Goal: Task Accomplishment & Management: Manage account settings

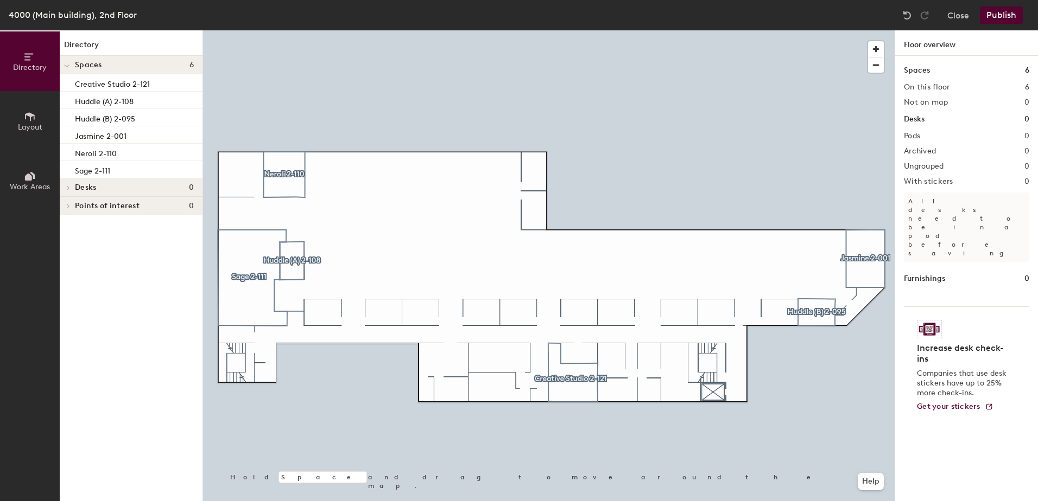
click at [69, 188] on icon at bounding box center [68, 187] width 4 height 5
click at [69, 204] on icon at bounding box center [68, 206] width 4 height 5
click at [108, 86] on p "Creative Studio 2-121" at bounding box center [112, 83] width 75 height 12
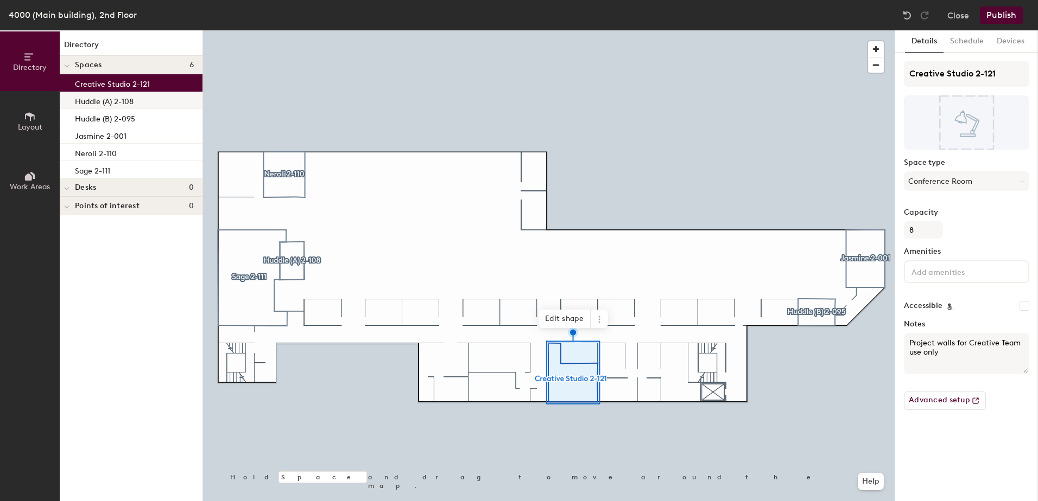
click at [106, 100] on p "Huddle (A) 2-108" at bounding box center [104, 100] width 59 height 12
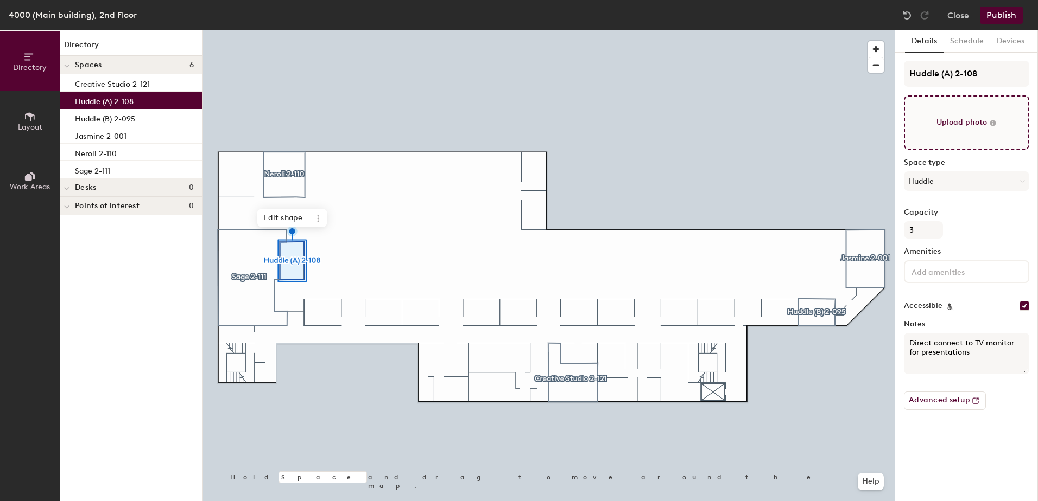
click at [961, 126] on input "file" at bounding box center [966, 123] width 125 height 54
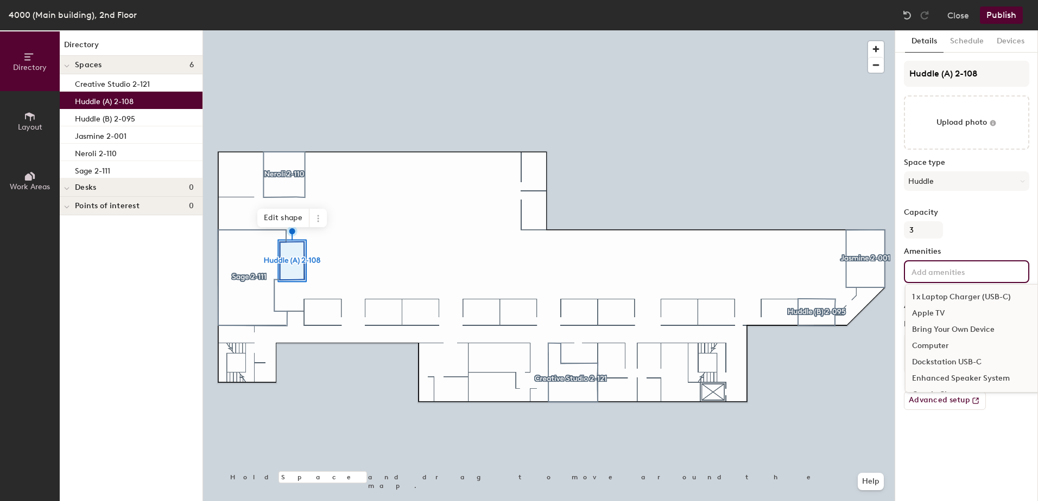
click at [933, 277] on input at bounding box center [958, 271] width 98 height 13
click at [938, 271] on input at bounding box center [958, 271] width 98 height 13
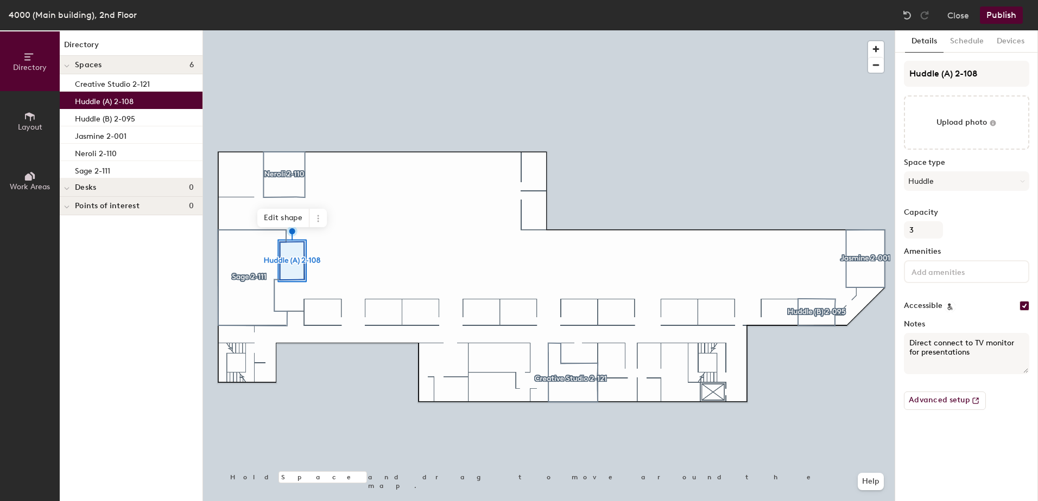
click at [931, 431] on div "Details Schedule Devices Huddle (A) 2-108 Upload photo Space type Huddle Capaci…" at bounding box center [966, 265] width 143 height 471
click at [891, 329] on div "Directory Layout Work Areas Directory Spaces 6 Creative Studio 2-121 Huddle (A)…" at bounding box center [519, 265] width 1038 height 471
click at [930, 402] on button "Advanced setup" at bounding box center [945, 401] width 82 height 18
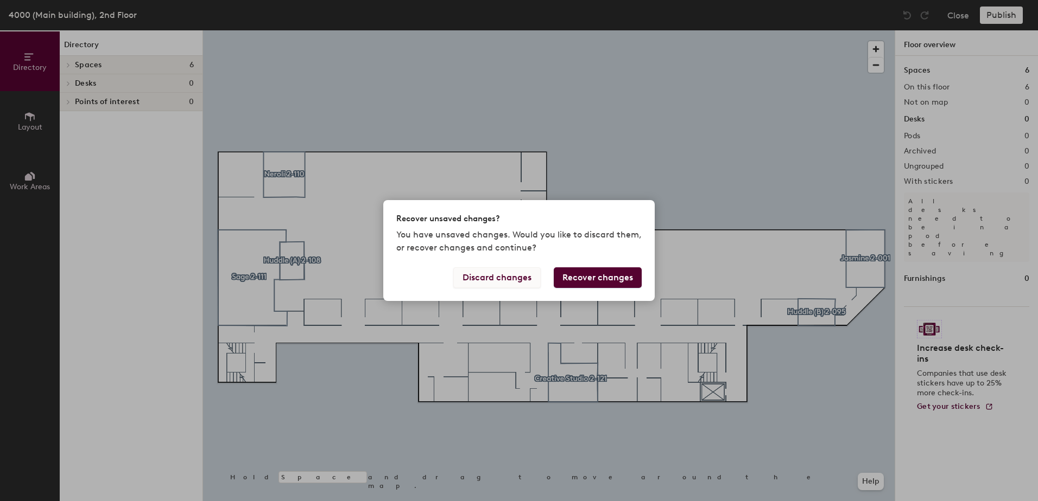
click at [515, 272] on button "Discard changes" at bounding box center [496, 278] width 87 height 21
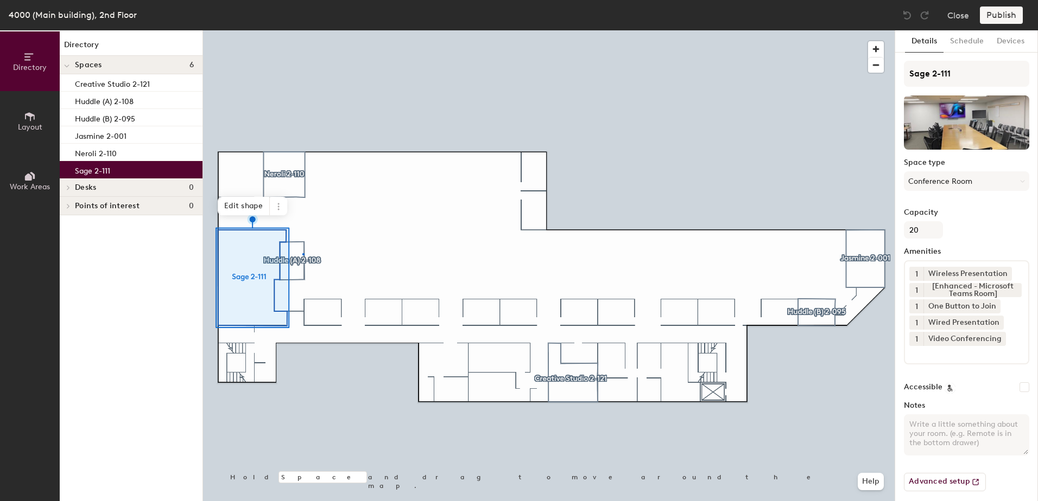
click at [302, 30] on div at bounding box center [548, 30] width 691 height 0
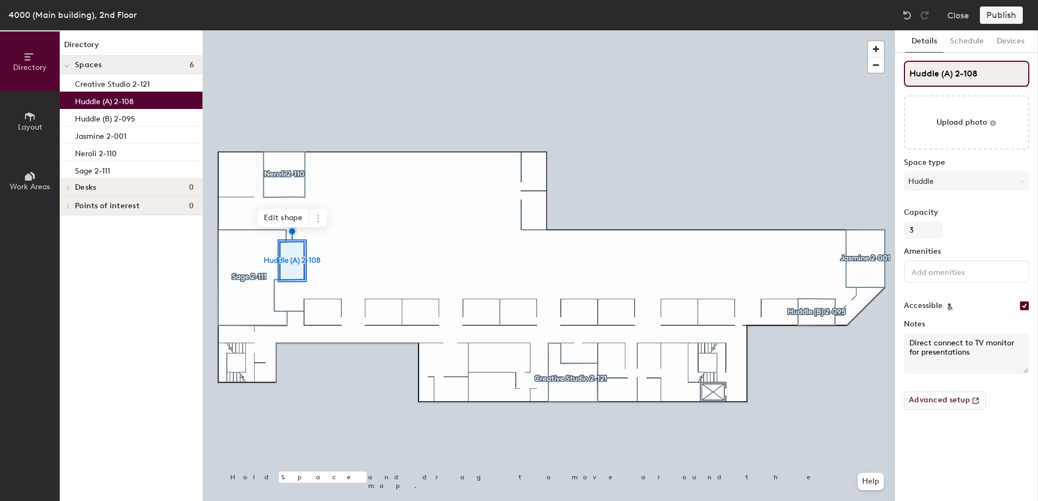
drag, startPoint x: 989, startPoint y: 73, endPoint x: 896, endPoint y: 72, distance: 93.9
click at [896, 72] on div "Details Schedule Devices Huddle (A) 2-108 Upload photo Space type Huddle Capaci…" at bounding box center [966, 265] width 143 height 471
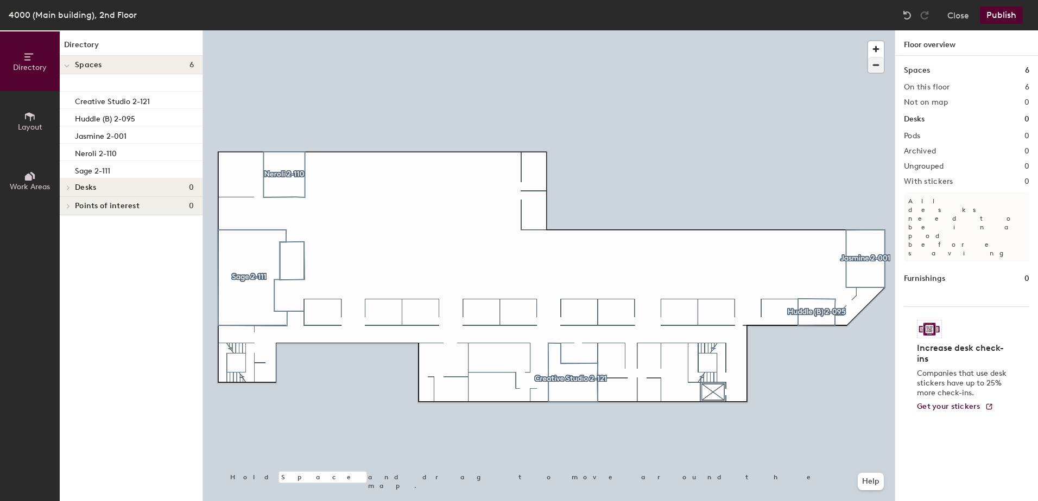
click at [586, 30] on div at bounding box center [548, 30] width 691 height 0
click at [1008, 17] on button "Publish" at bounding box center [1001, 15] width 43 height 17
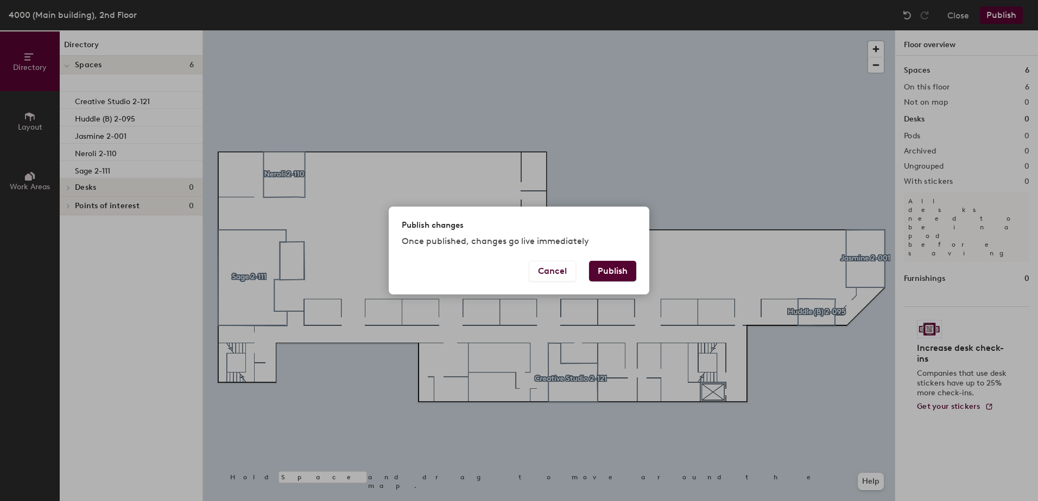
click at [818, 313] on div "Publish changes Once published, changes go live immediately Cancel Publish" at bounding box center [519, 250] width 1038 height 501
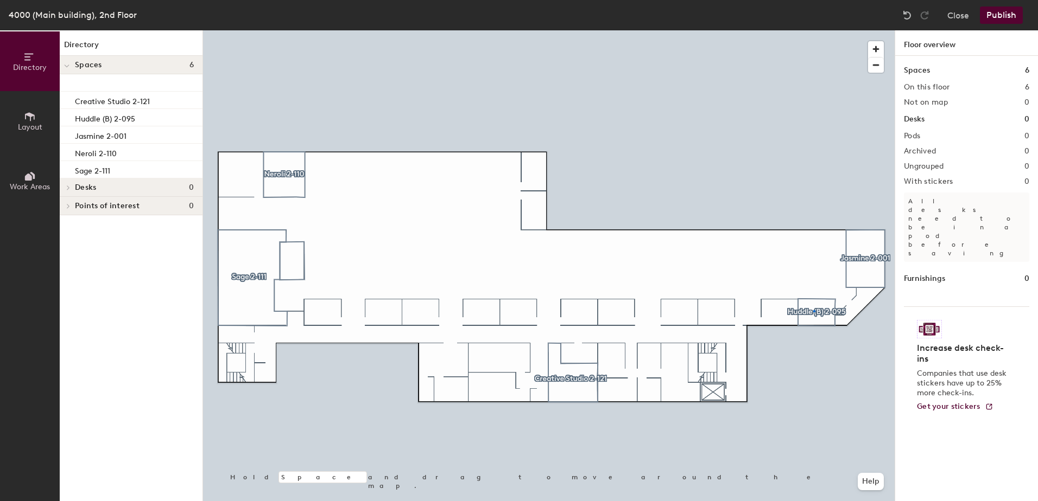
click at [813, 30] on div at bounding box center [548, 30] width 691 height 0
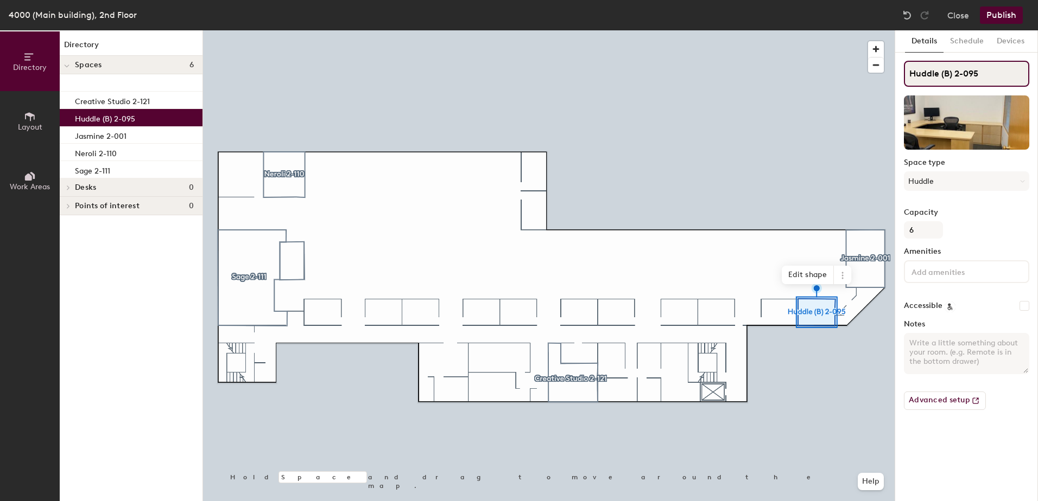
click at [964, 74] on input "Huddle (B) 2-095" at bounding box center [966, 74] width 125 height 26
drag, startPoint x: 986, startPoint y: 77, endPoint x: 868, endPoint y: 71, distance: 117.9
click at [868, 71] on div "Directory Layout Work Areas Directory Spaces 6 Creative Studio 2-121 Huddle (B)…" at bounding box center [519, 265] width 1038 height 471
type input "H"
click at [873, 73] on div "Directory Layout Work Areas Directory Spaces 6 Creative Studio 2-121 H Jasmine …" at bounding box center [519, 265] width 1038 height 471
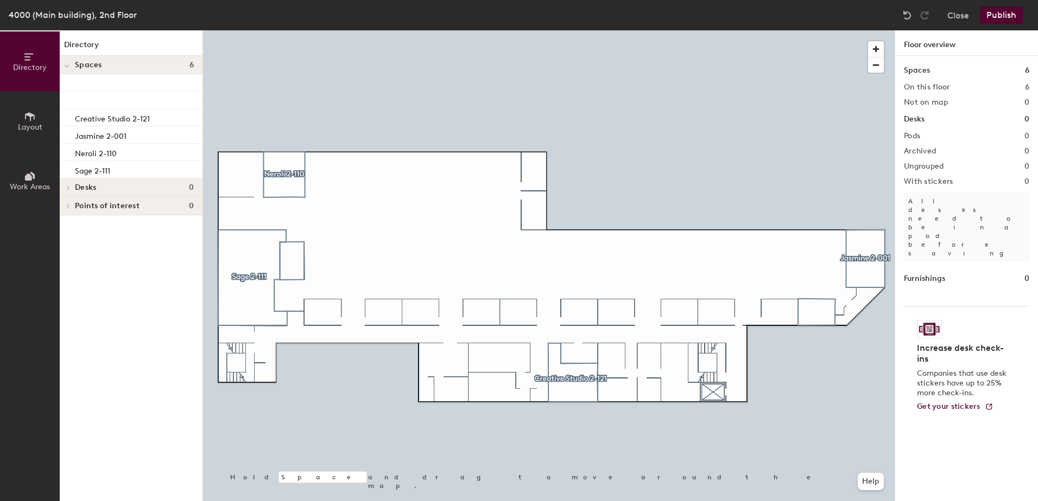
click at [1002, 15] on button "Publish" at bounding box center [1001, 15] width 43 height 17
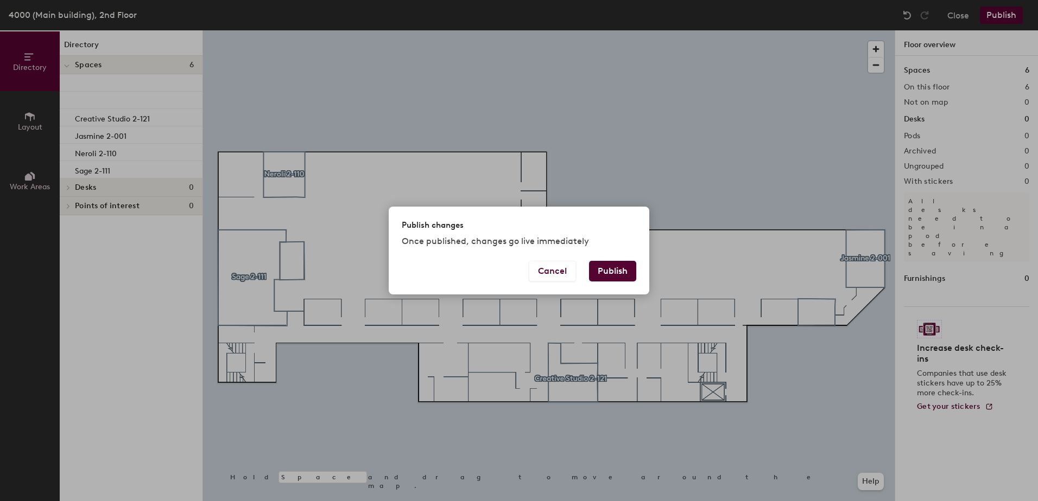
click at [599, 272] on button "Publish" at bounding box center [612, 271] width 47 height 21
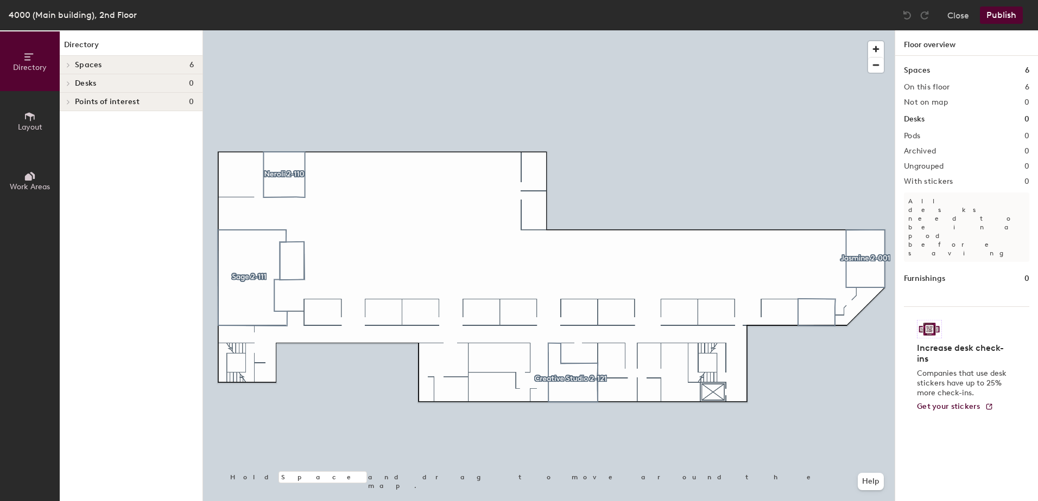
click at [29, 128] on span "Layout" at bounding box center [30, 127] width 24 height 9
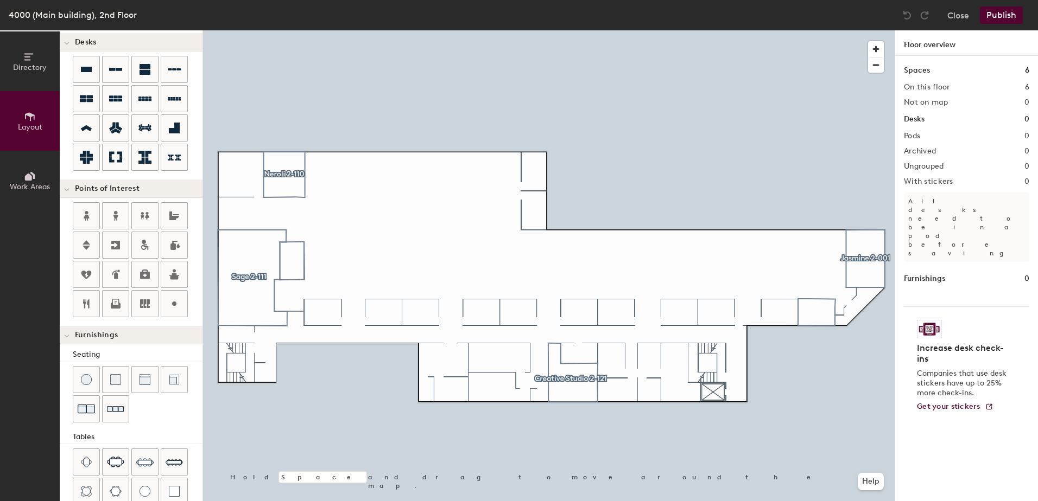
scroll to position [109, 0]
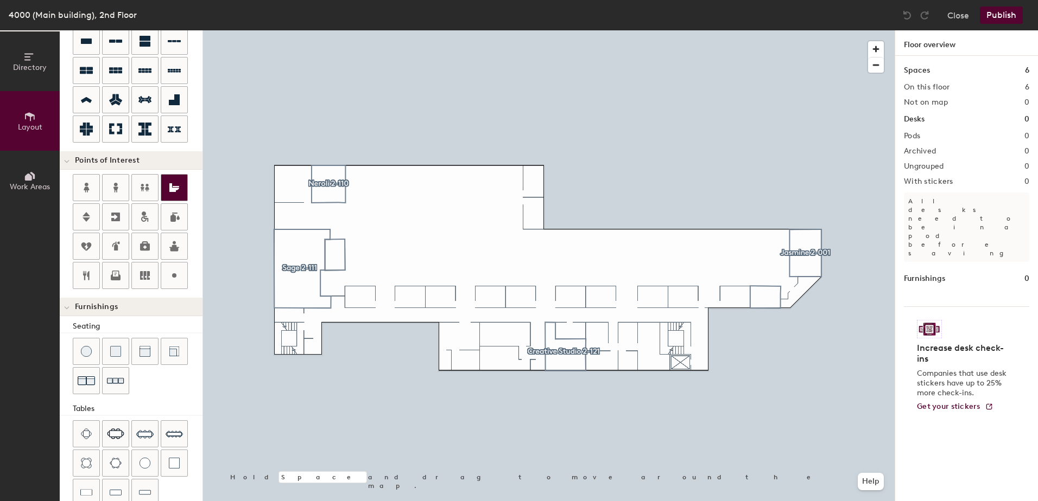
click at [560, 30] on div at bounding box center [548, 30] width 691 height 0
type input "20"
click at [21, 64] on span "Directory" at bounding box center [30, 67] width 34 height 9
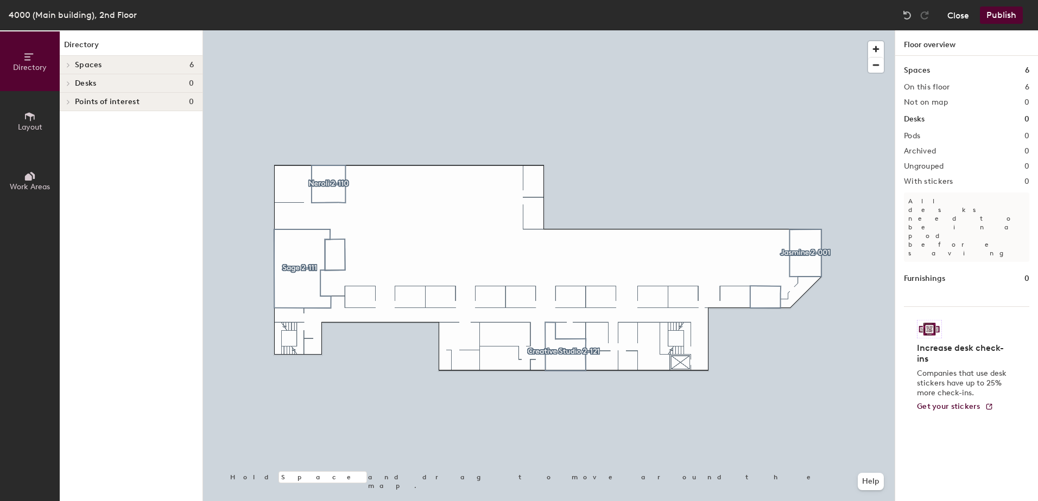
click at [955, 12] on button "Close" at bounding box center [958, 15] width 22 height 17
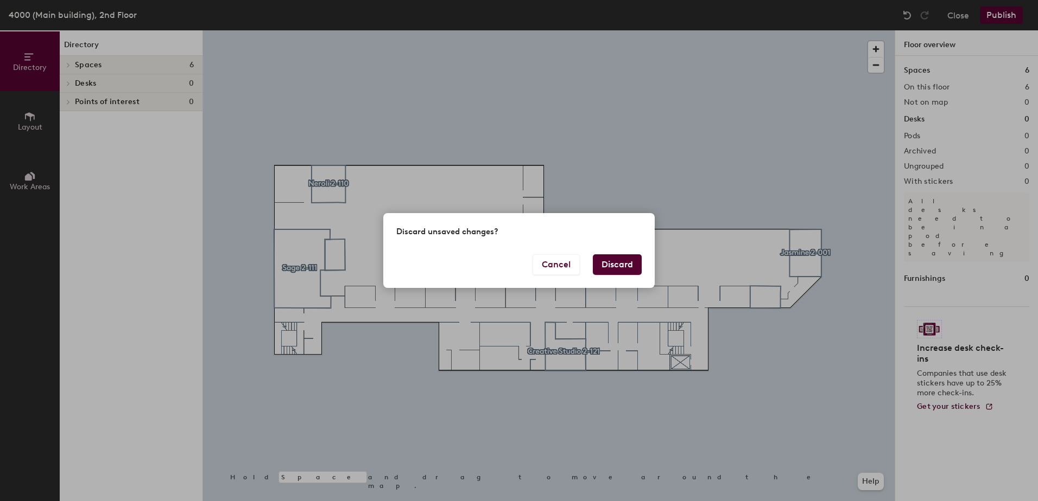
click at [616, 261] on button "Discard" at bounding box center [617, 265] width 49 height 21
